Goal: Information Seeking & Learning: Check status

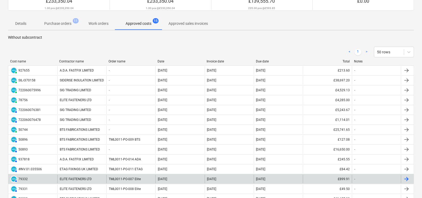
scroll to position [66, 0]
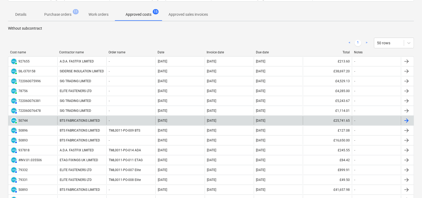
click at [74, 120] on div "BTS FABRICATIONS LIMITED" at bounding box center [81, 120] width 49 height 9
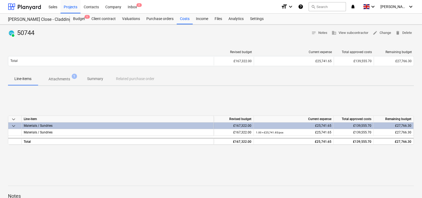
click at [56, 76] on p "Attachments" at bounding box center [59, 79] width 22 height 6
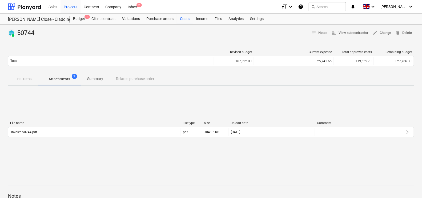
click at [60, 78] on p "Attachments" at bounding box center [59, 79] width 22 height 6
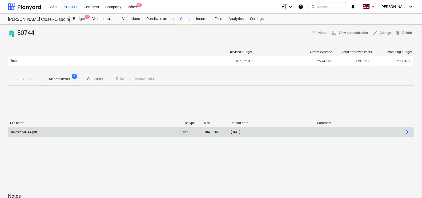
click at [410, 132] on div at bounding box center [407, 132] width 13 height 9
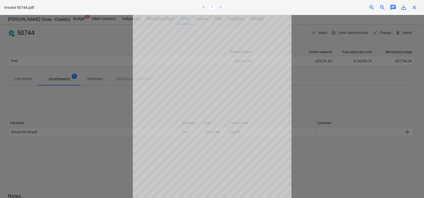
scroll to position [42, 0]
click at [346, 95] on div at bounding box center [212, 106] width 424 height 183
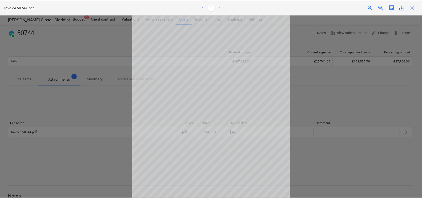
scroll to position [0, 0]
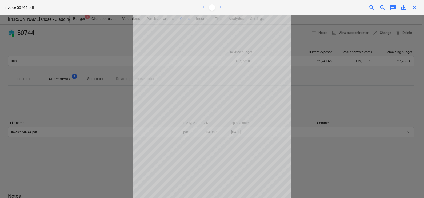
click at [415, 9] on span "close" at bounding box center [414, 7] width 6 height 6
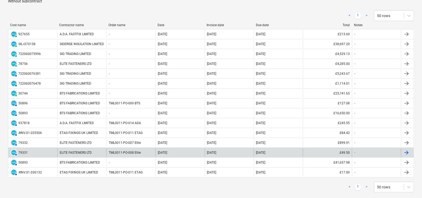
scroll to position [100, 0]
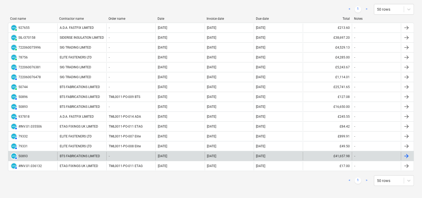
click at [70, 152] on div "BTS FABRICATIONS LIMITED" at bounding box center [81, 156] width 49 height 9
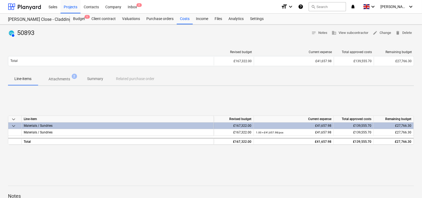
click at [64, 80] on p "Attachments" at bounding box center [59, 79] width 22 height 6
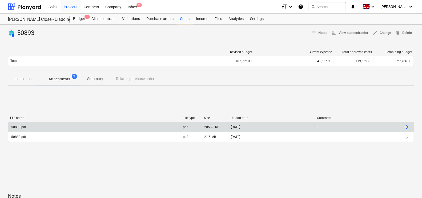
click at [409, 125] on div at bounding box center [406, 127] width 6 height 6
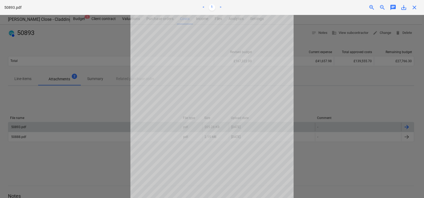
scroll to position [29, 0]
click at [381, 99] on div at bounding box center [212, 106] width 424 height 183
click at [412, 5] on span "close" at bounding box center [414, 7] width 6 height 6
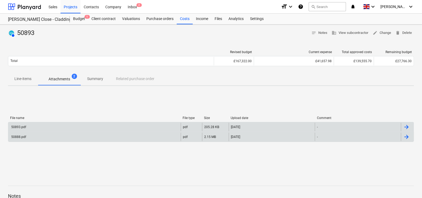
click at [408, 135] on div at bounding box center [406, 136] width 6 height 6
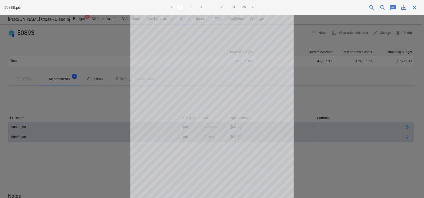
click at [240, 4] on div "< 1 2 3 ... 23 24 25 >" at bounding box center [212, 7] width 138 height 15
click at [242, 6] on link "25" at bounding box center [244, 7] width 6 height 6
click at [413, 8] on span "close" at bounding box center [414, 7] width 6 height 6
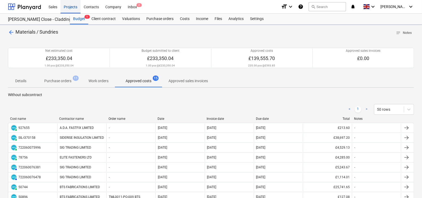
scroll to position [100, 0]
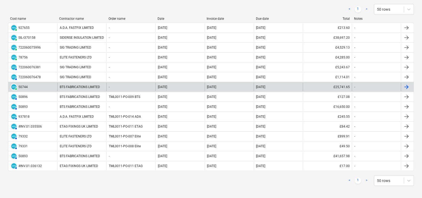
click at [69, 84] on div "BTS FABRICATIONS LIMITED" at bounding box center [81, 87] width 49 height 9
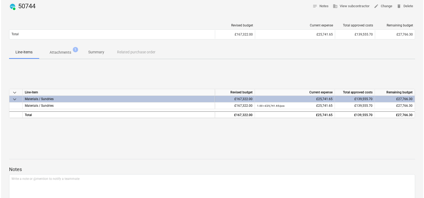
scroll to position [33, 0]
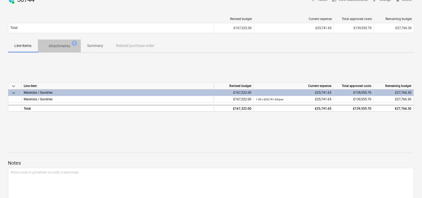
click at [57, 47] on p "Attachments" at bounding box center [59, 46] width 22 height 6
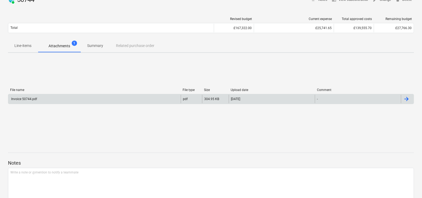
click at [409, 99] on div at bounding box center [407, 99] width 13 height 9
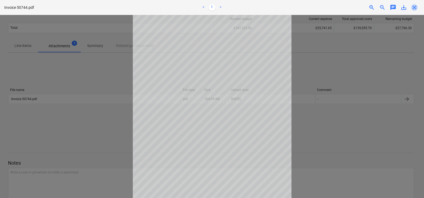
click at [413, 8] on span "close" at bounding box center [414, 7] width 6 height 6
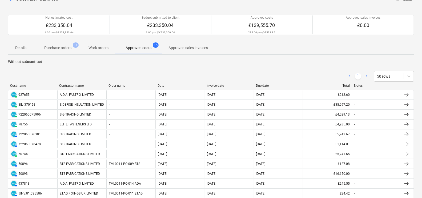
scroll to position [100, 0]
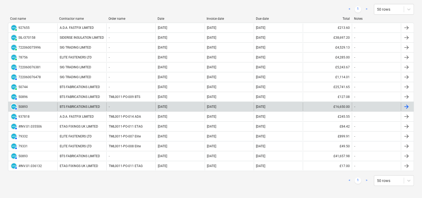
click at [79, 104] on div "BTS FABRICATIONS LIMITED" at bounding box center [81, 106] width 49 height 9
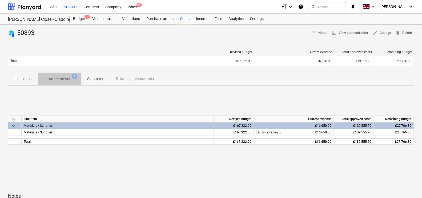
click at [49, 77] on p "Attachments" at bounding box center [59, 79] width 22 height 6
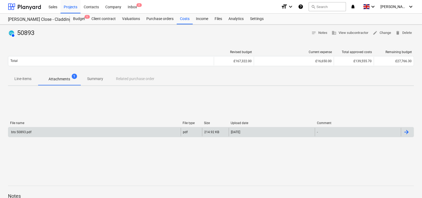
click at [16, 130] on div "bts 50893.pdf" at bounding box center [20, 132] width 21 height 4
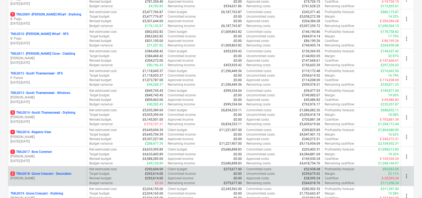
scroll to position [233, 0]
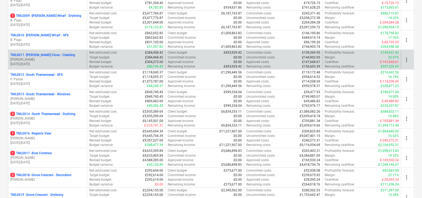
click at [53, 55] on p "TML0011 - [PERSON_NAME] Close - Cladding" at bounding box center [42, 55] width 65 height 5
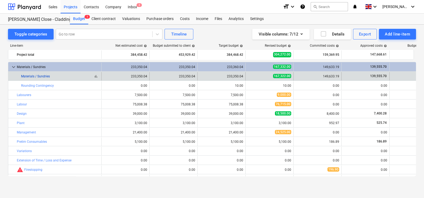
click at [34, 76] on link "Materials / Sundries" at bounding box center [35, 76] width 29 height 4
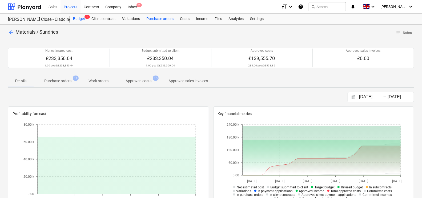
click at [153, 18] on div "Purchase orders" at bounding box center [160, 19] width 34 height 11
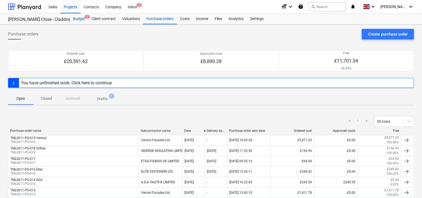
click at [83, 18] on div "Budget 1" at bounding box center [79, 19] width 18 height 11
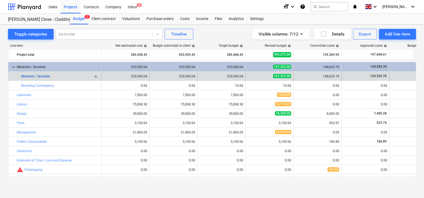
click at [39, 76] on link "Materials / Sundries" at bounding box center [35, 76] width 29 height 4
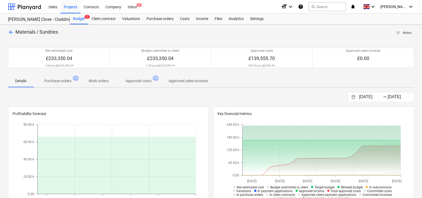
click at [136, 83] on p "Approved costs" at bounding box center [138, 81] width 26 height 6
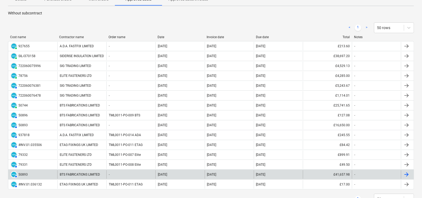
scroll to position [83, 0]
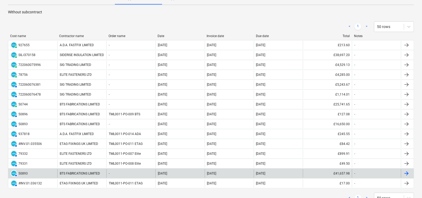
click at [79, 173] on div "BTS FABRICATIONS LIMITED" at bounding box center [81, 173] width 49 height 9
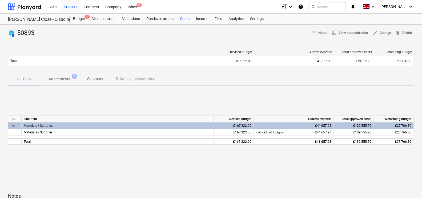
click at [68, 78] on p "Attachments" at bounding box center [59, 79] width 22 height 6
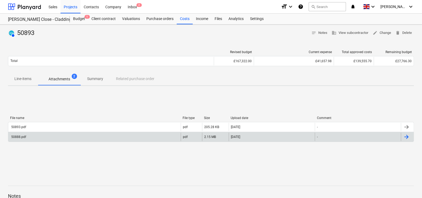
click at [24, 136] on div "50888.pdf" at bounding box center [18, 137] width 16 height 4
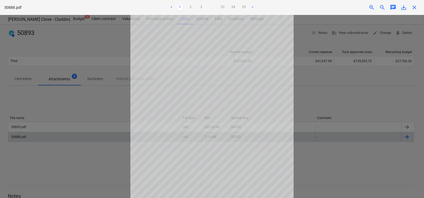
scroll to position [29, 0]
click at [253, 7] on link ">" at bounding box center [252, 7] width 6 height 6
click at [245, 6] on link "25" at bounding box center [244, 7] width 6 height 6
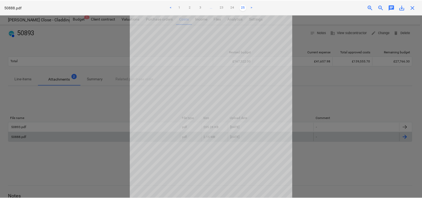
scroll to position [0, 0]
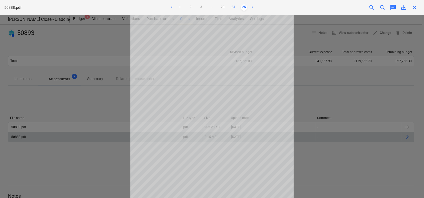
click at [233, 9] on link "24" at bounding box center [233, 7] width 6 height 6
click at [223, 6] on link "23" at bounding box center [222, 7] width 6 height 6
click at [165, 7] on link "<" at bounding box center [166, 7] width 6 height 6
click at [165, 7] on ul "< 1 2 3 ... 21 22 23 24 25 >" at bounding box center [212, 7] width 138 height 6
click at [161, 7] on link "<" at bounding box center [160, 7] width 6 height 6
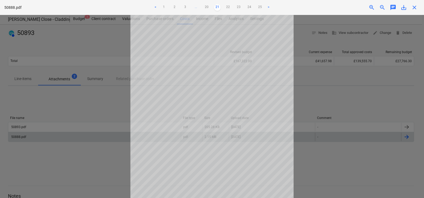
click at [161, 7] on link "1" at bounding box center [164, 7] width 6 height 6
click at [161, 7] on ul "< 1 2 3 ... 23 24 25 >" at bounding box center [212, 7] width 138 height 6
click at [171, 7] on link "<" at bounding box center [171, 7] width 6 height 6
click at [173, 7] on link "<" at bounding box center [171, 7] width 6 height 6
click at [171, 7] on link "<" at bounding box center [171, 7] width 6 height 6
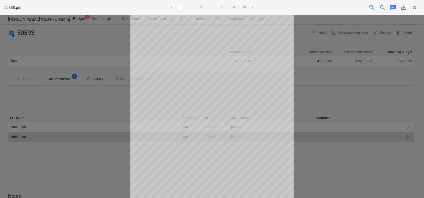
click at [345, 78] on div at bounding box center [212, 106] width 424 height 183
click at [413, 5] on span "close" at bounding box center [414, 7] width 6 height 6
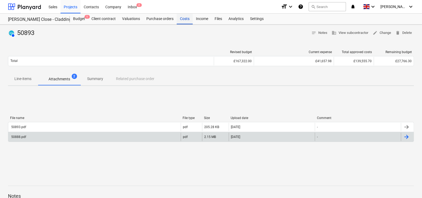
click at [182, 17] on div "Costs" at bounding box center [185, 19] width 16 height 11
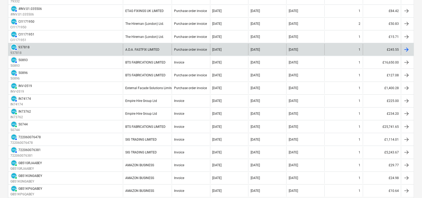
scroll to position [166, 0]
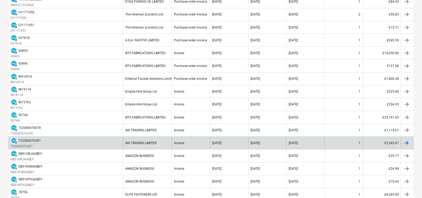
click at [137, 139] on div "SIG TRADING LIMITED" at bounding box center [147, 142] width 49 height 11
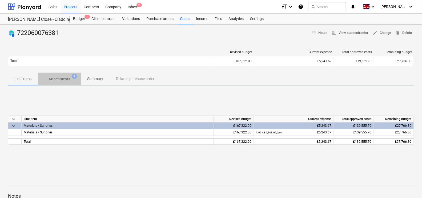
click at [64, 77] on p "Attachments" at bounding box center [59, 79] width 22 height 6
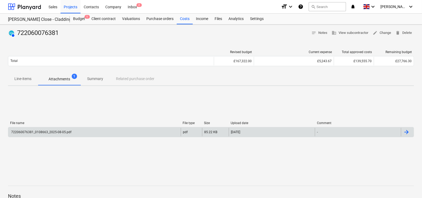
click at [127, 132] on div "722060076381_0108663_2025-08-05.pdf" at bounding box center [94, 132] width 172 height 9
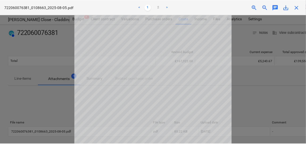
scroll to position [48, 0]
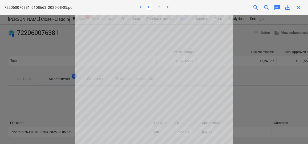
click at [296, 8] on span "close" at bounding box center [298, 7] width 6 height 6
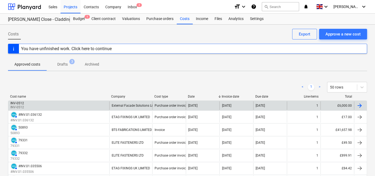
click at [128, 102] on div "External Facade Solutions Limited" at bounding box center [130, 105] width 43 height 9
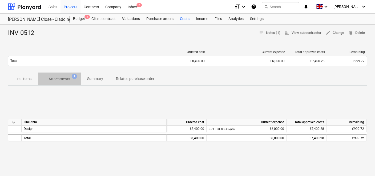
click at [58, 73] on button "Attachments 1" at bounding box center [59, 78] width 43 height 13
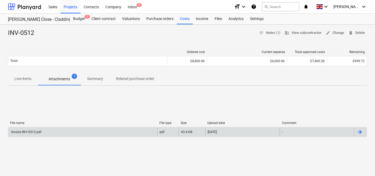
click at [30, 132] on div "Invoice INV-0512.pdf" at bounding box center [25, 132] width 31 height 4
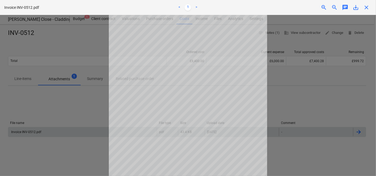
click at [99, 39] on div at bounding box center [188, 95] width 376 height 161
click at [368, 7] on span "close" at bounding box center [367, 7] width 6 height 6
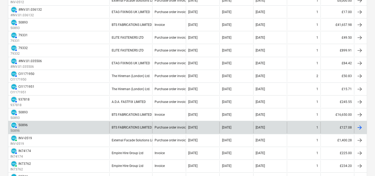
scroll to position [75, 0]
